Goal: Communication & Community: Participate in discussion

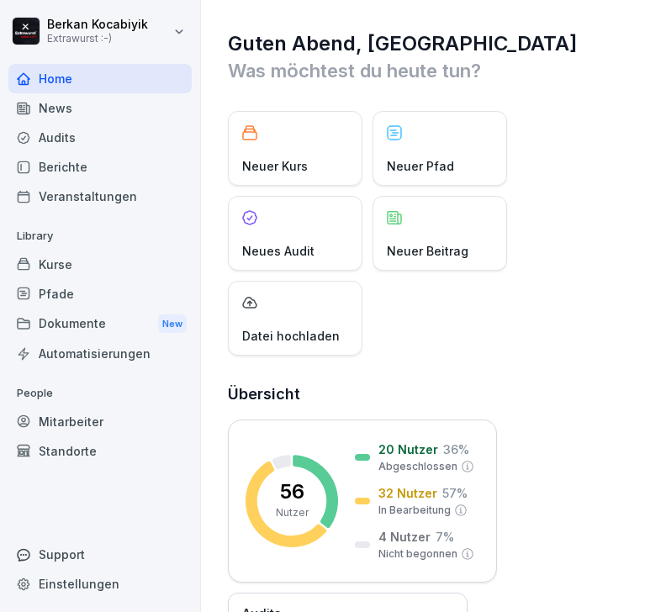
scroll to position [56, 0]
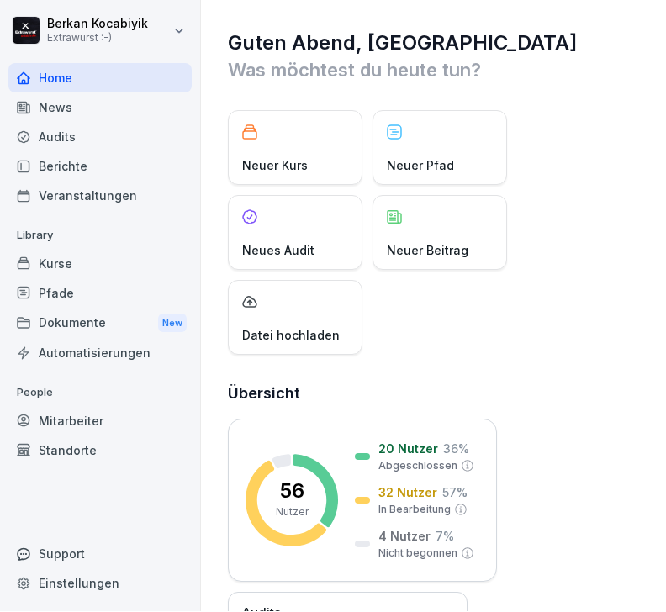
click at [69, 93] on div "News" at bounding box center [99, 107] width 183 height 29
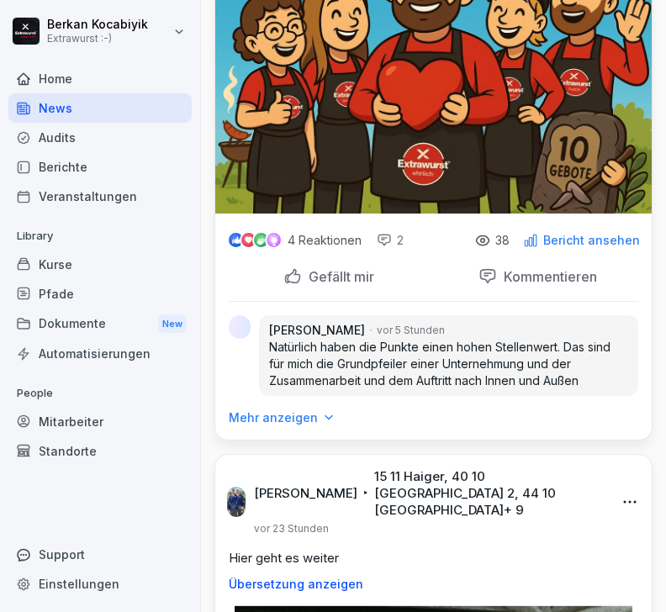
scroll to position [1056, 0]
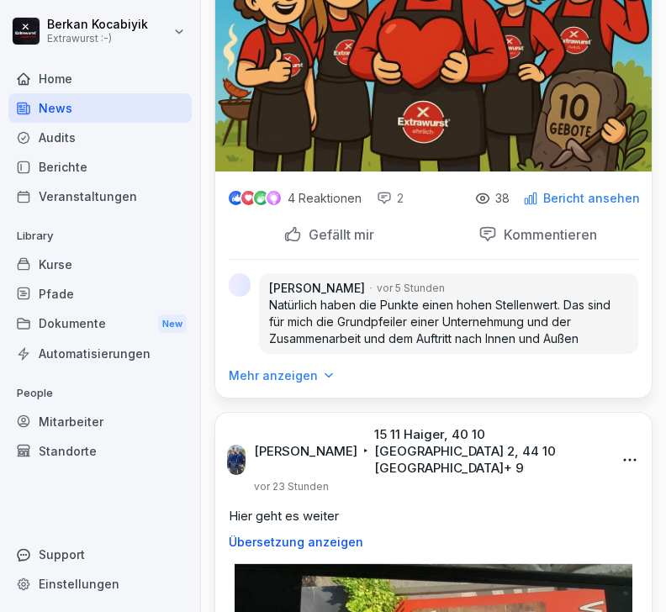
click at [546, 226] on p "Kommentieren" at bounding box center [547, 234] width 100 height 17
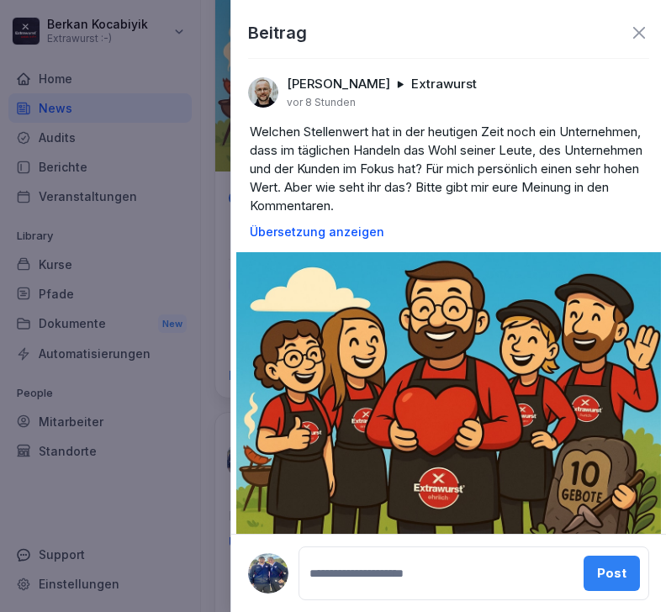
click at [334, 611] on html "Berkan Kocabiyik Extrawurst :-) Home News Audits Berichte Veranstaltungen Libra…" at bounding box center [333, 306] width 666 height 612
click at [347, 611] on html "Berkan Kocabiyik Extrawurst :-) Home News Audits Berichte Veranstaltungen Libra…" at bounding box center [333, 306] width 666 height 612
click at [382, 611] on html "Berkan Kocabiyik Extrawurst :-) Home News Audits Berichte Veranstaltungen Libra…" at bounding box center [333, 306] width 666 height 612
click at [367, 611] on html "Berkan Kocabiyik Extrawurst :-) Home News Audits Berichte Veranstaltungen Libra…" at bounding box center [333, 306] width 666 height 612
click at [364, 611] on html "Berkan Kocabiyik Extrawurst :-) Home News Audits Berichte Veranstaltungen Libra…" at bounding box center [333, 306] width 666 height 612
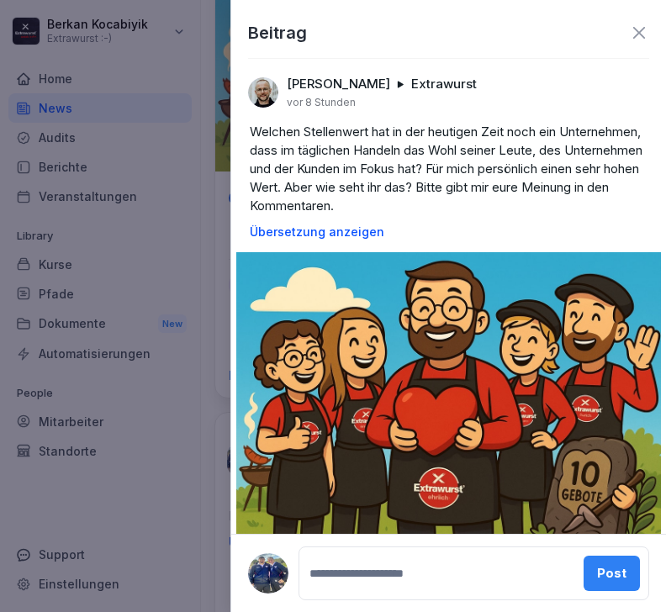
click at [355, 611] on html "Berkan Kocabiyik Extrawurst :-) Home News Audits Berichte Veranstaltungen Libra…" at bounding box center [333, 306] width 666 height 612
click at [392, 611] on html "Berkan Kocabiyik Extrawurst :-) Home News Audits Berichte Veranstaltungen Libra…" at bounding box center [333, 306] width 666 height 612
click at [486, 611] on html "Berkan Kocabiyik Extrawurst :-) Home News Audits Berichte Veranstaltungen Libra…" at bounding box center [333, 306] width 666 height 612
click at [646, 82] on div at bounding box center [567, 93] width 164 height 34
click at [637, 100] on div at bounding box center [567, 93] width 164 height 34
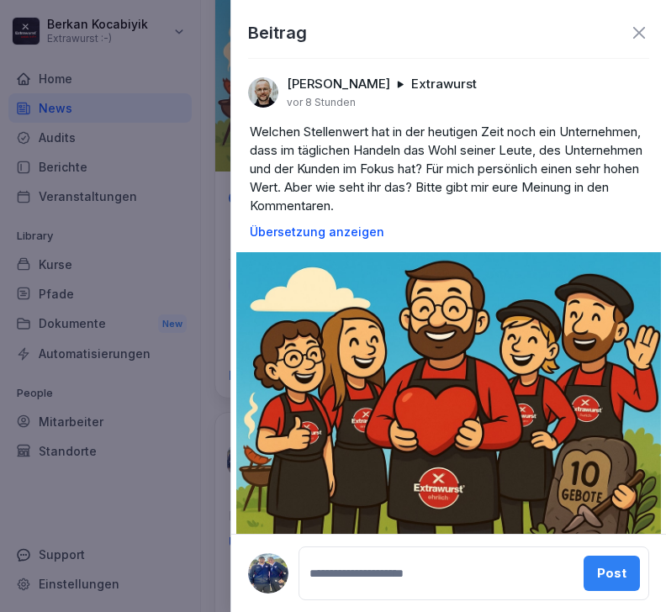
click at [356, 611] on html "Berkan Kocabiyik Extrawurst :-) Home News Audits Berichte Veranstaltungen Libra…" at bounding box center [333, 306] width 666 height 612
click at [640, 89] on div at bounding box center [567, 93] width 164 height 34
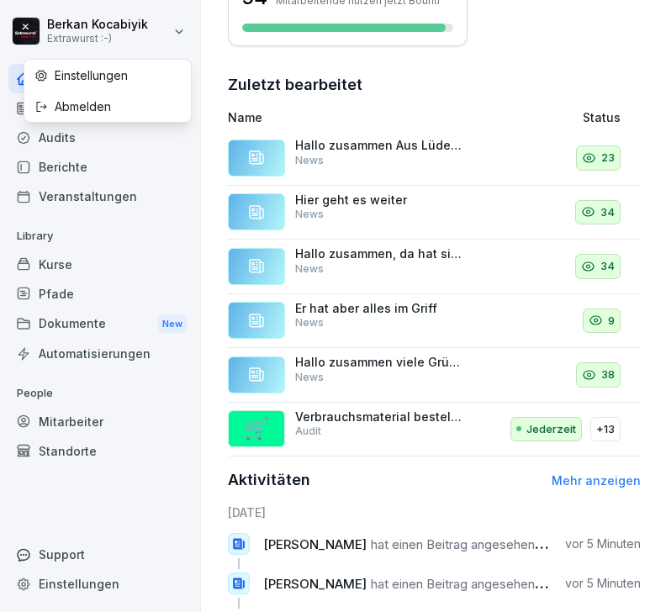
click at [50, 527] on html "Berkan Kocabiyik Extrawurst :-) Home News Audits Berichte Veranstaltungen Libra…" at bounding box center [333, 306] width 666 height 612
click at [143, 81] on div "Einstellungen" at bounding box center [107, 75] width 166 height 31
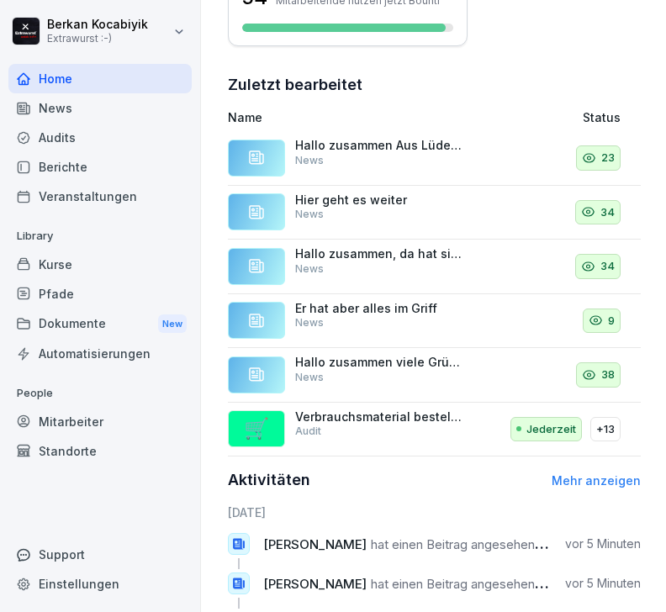
select select "**"
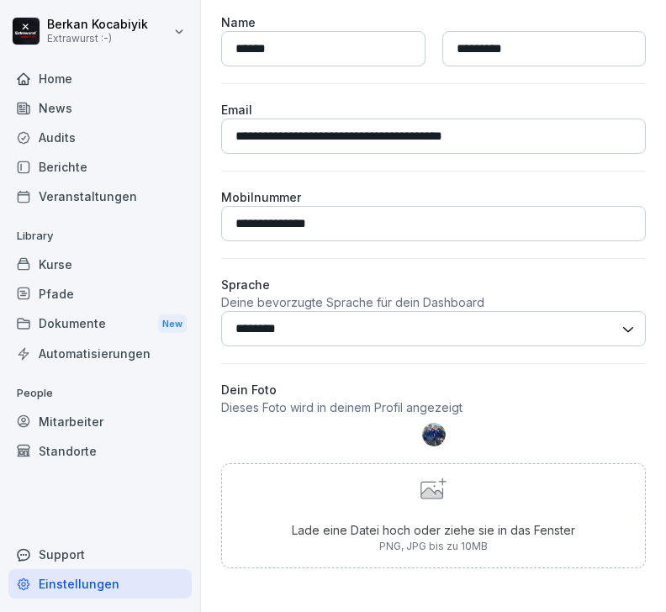
scroll to position [103, 0]
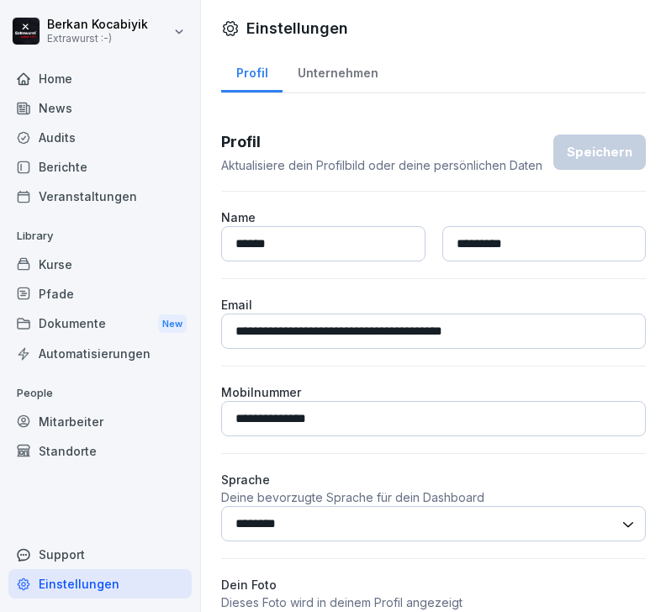
select select "**"
click at [63, 113] on div "News" at bounding box center [99, 107] width 183 height 29
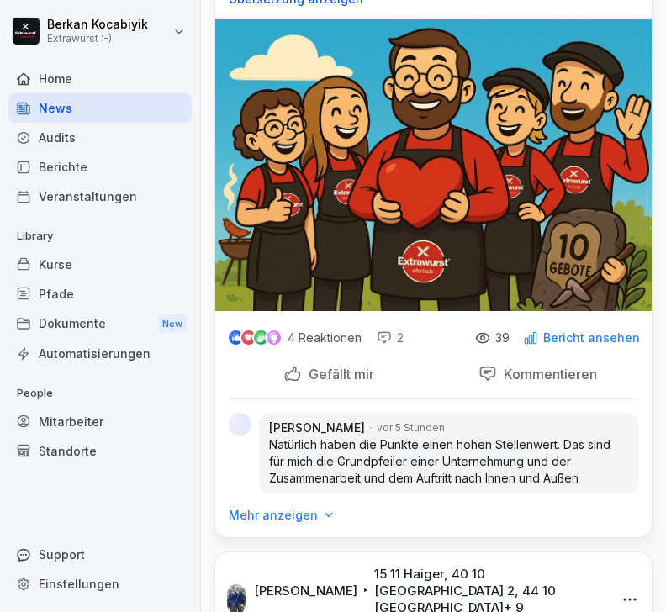
scroll to position [920, 0]
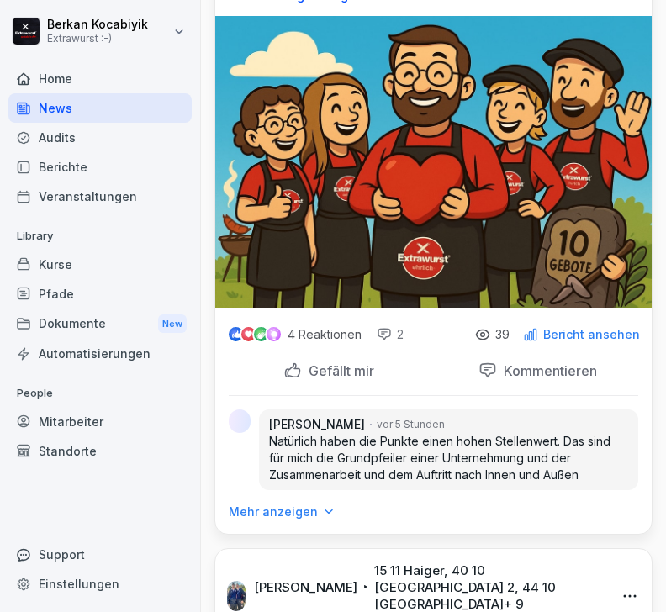
click at [551, 362] on p "Kommentieren" at bounding box center [547, 370] width 100 height 17
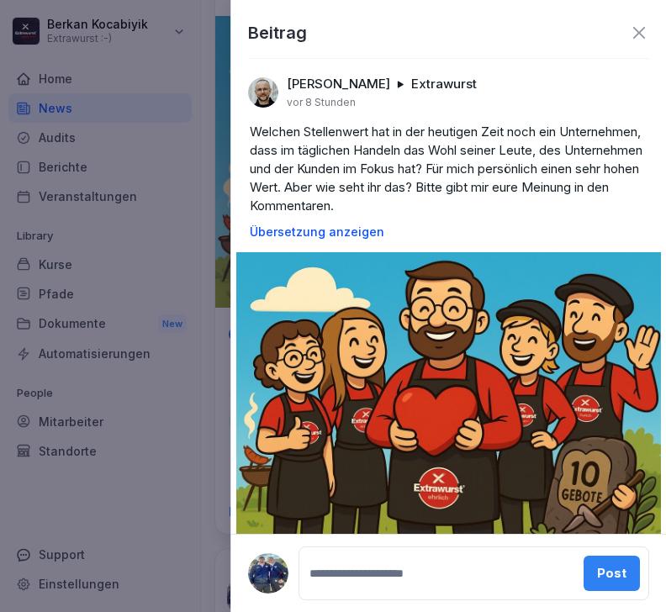
click at [358, 583] on textarea at bounding box center [439, 573] width 267 height 34
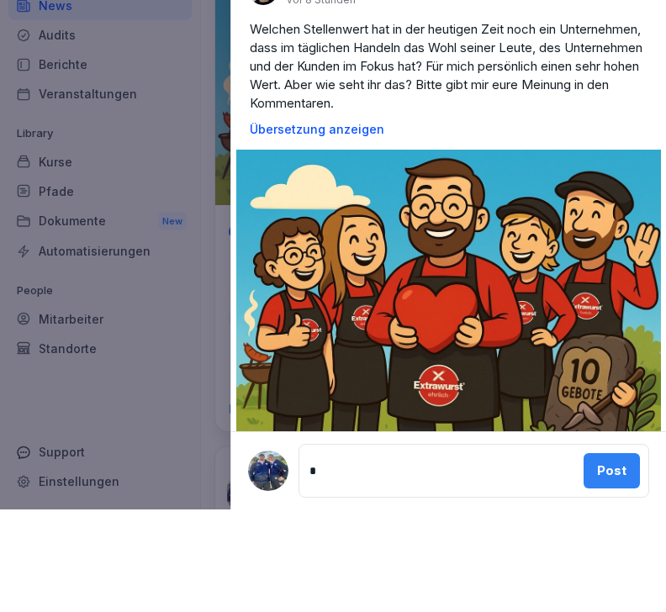
scroll to position [55, 0]
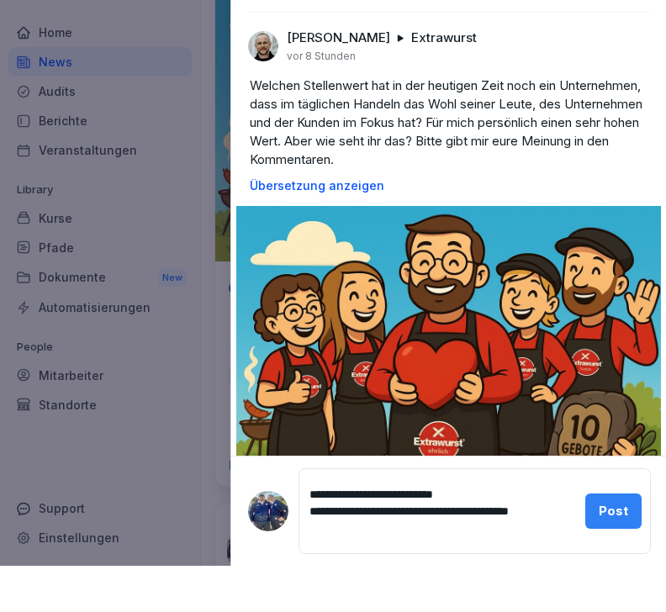
type textarea "**********"
click at [620, 548] on div "Post" at bounding box center [612, 557] width 29 height 18
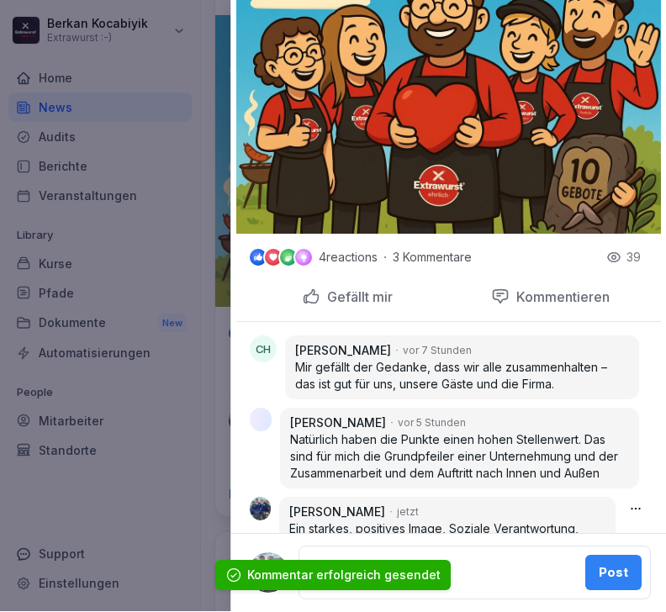
scroll to position [343, 0]
